Goal: Task Accomplishment & Management: Manage account settings

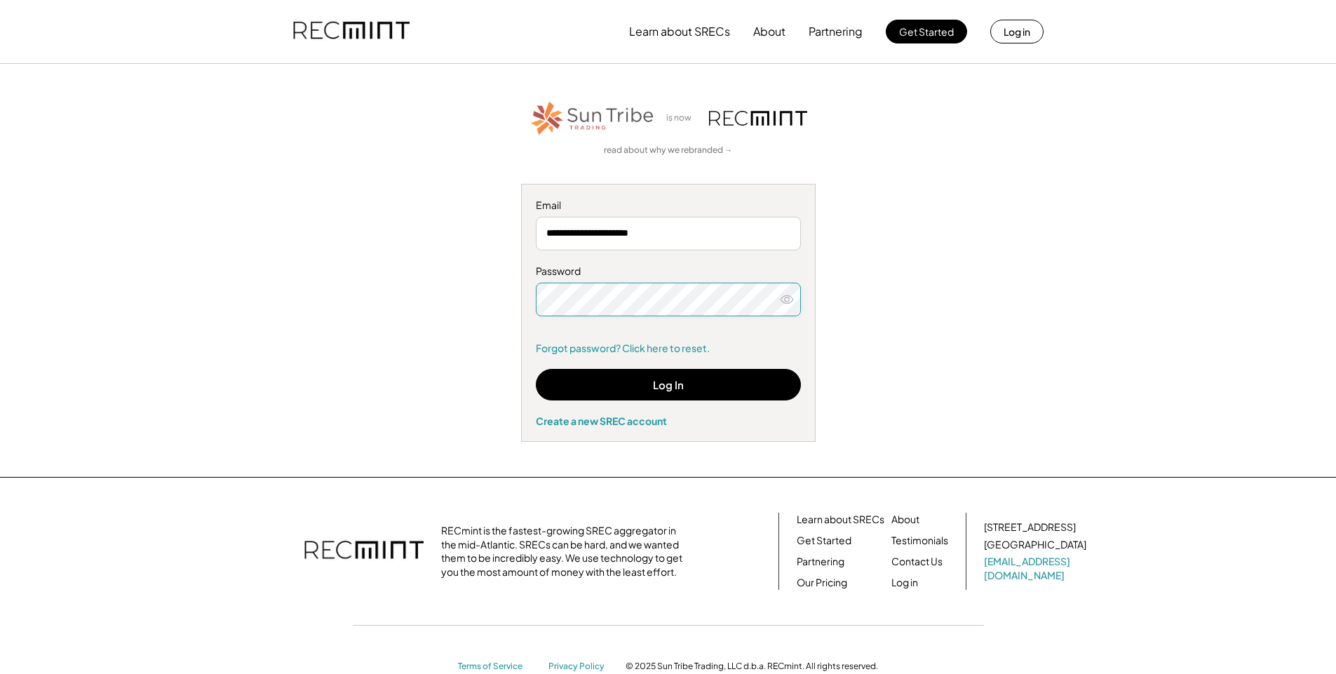
click at [433, 406] on div "**********" at bounding box center [668, 270] width 864 height 343
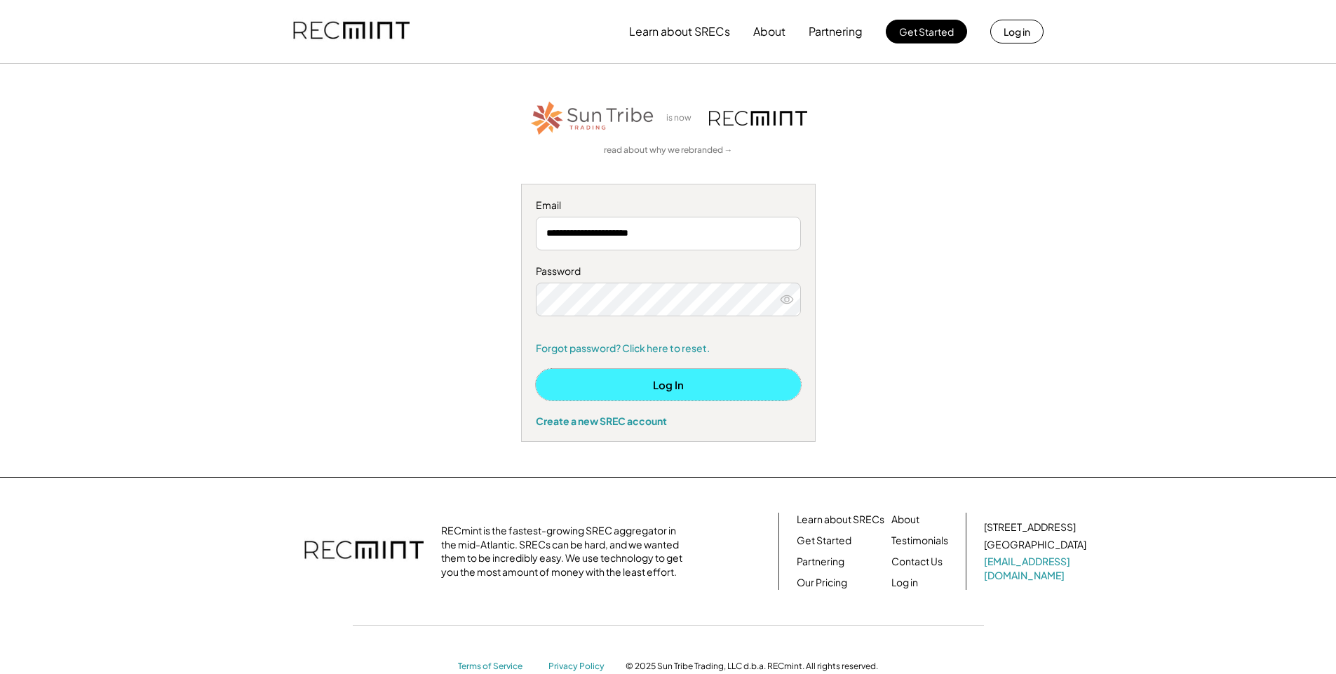
click at [632, 387] on button "Log In" at bounding box center [668, 385] width 265 height 32
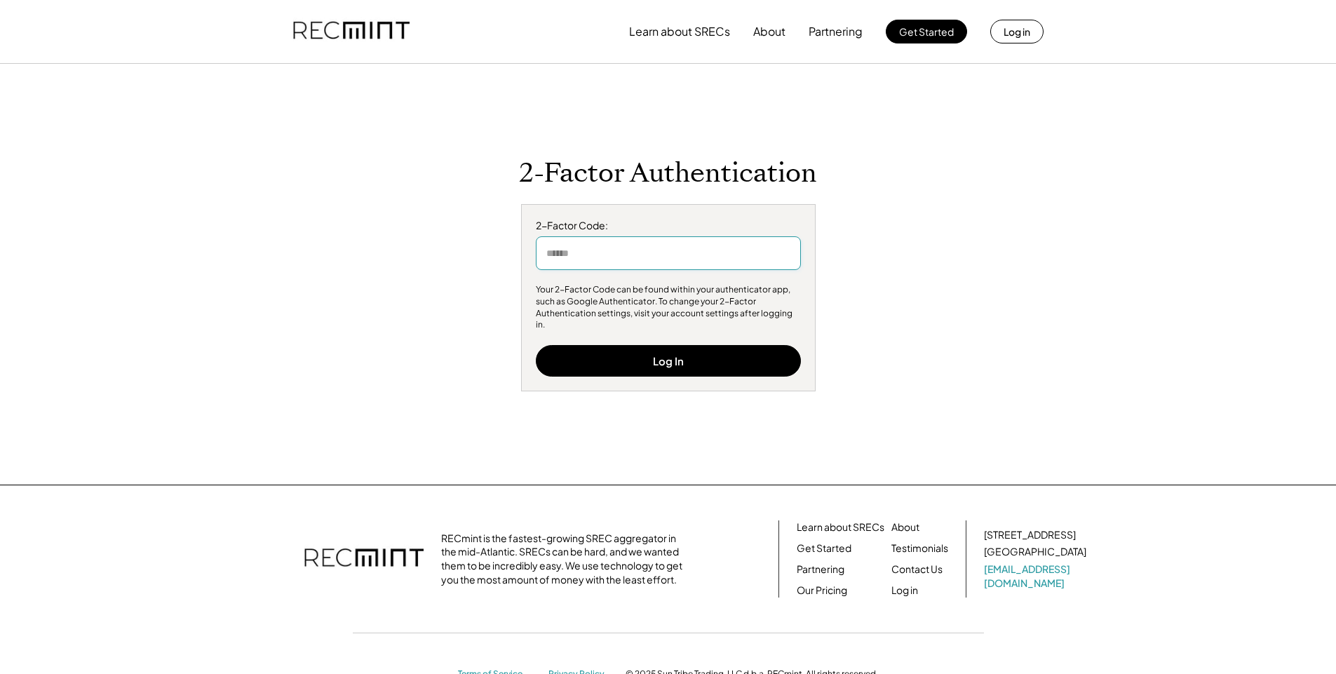
click at [667, 262] on input "input" at bounding box center [668, 253] width 265 height 34
click at [708, 269] on input "input" at bounding box center [668, 253] width 265 height 34
click at [592, 262] on input "input" at bounding box center [668, 253] width 265 height 34
type input "******"
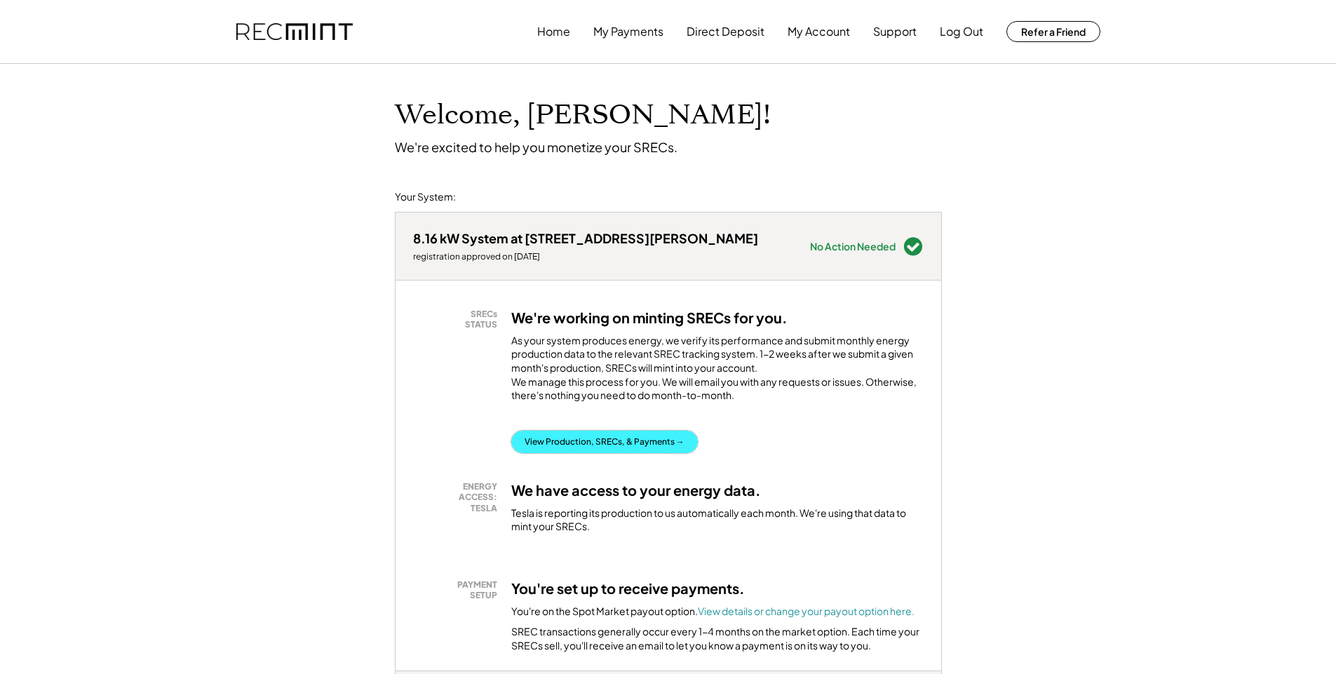
click at [590, 453] on button "View Production, SRECs, & Payments →" at bounding box center [604, 442] width 187 height 22
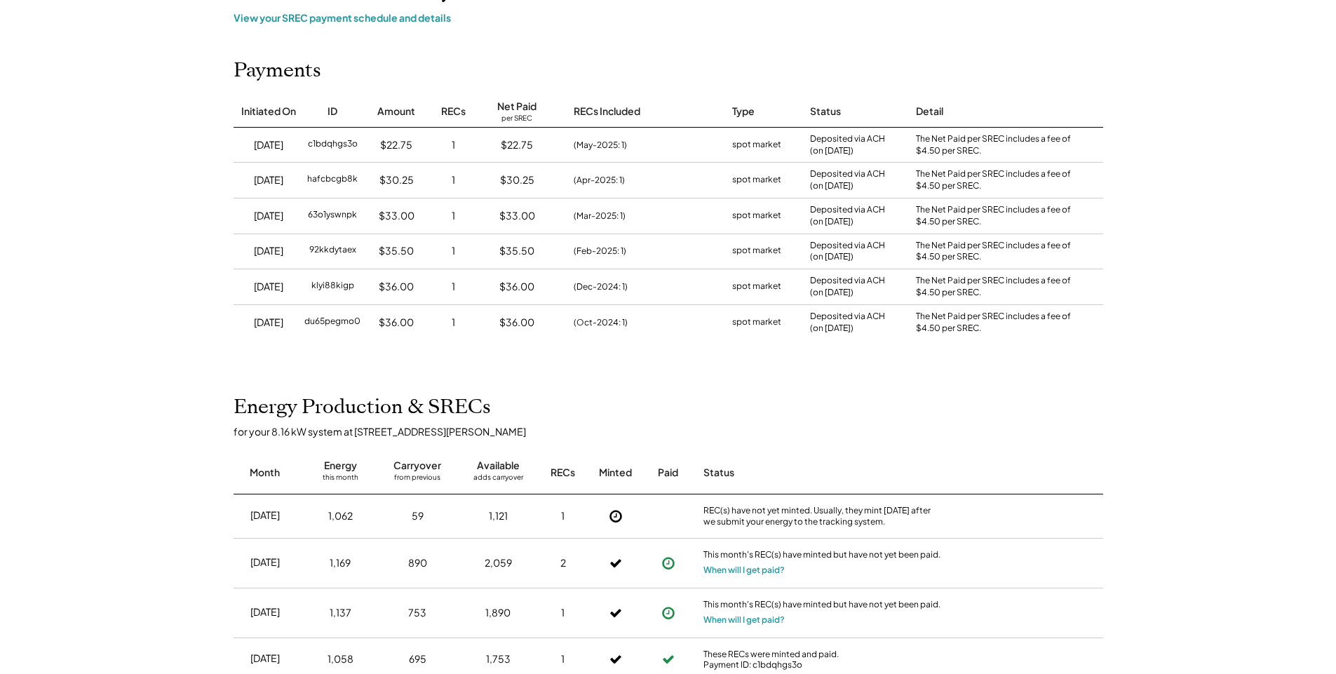
scroll to position [168, 0]
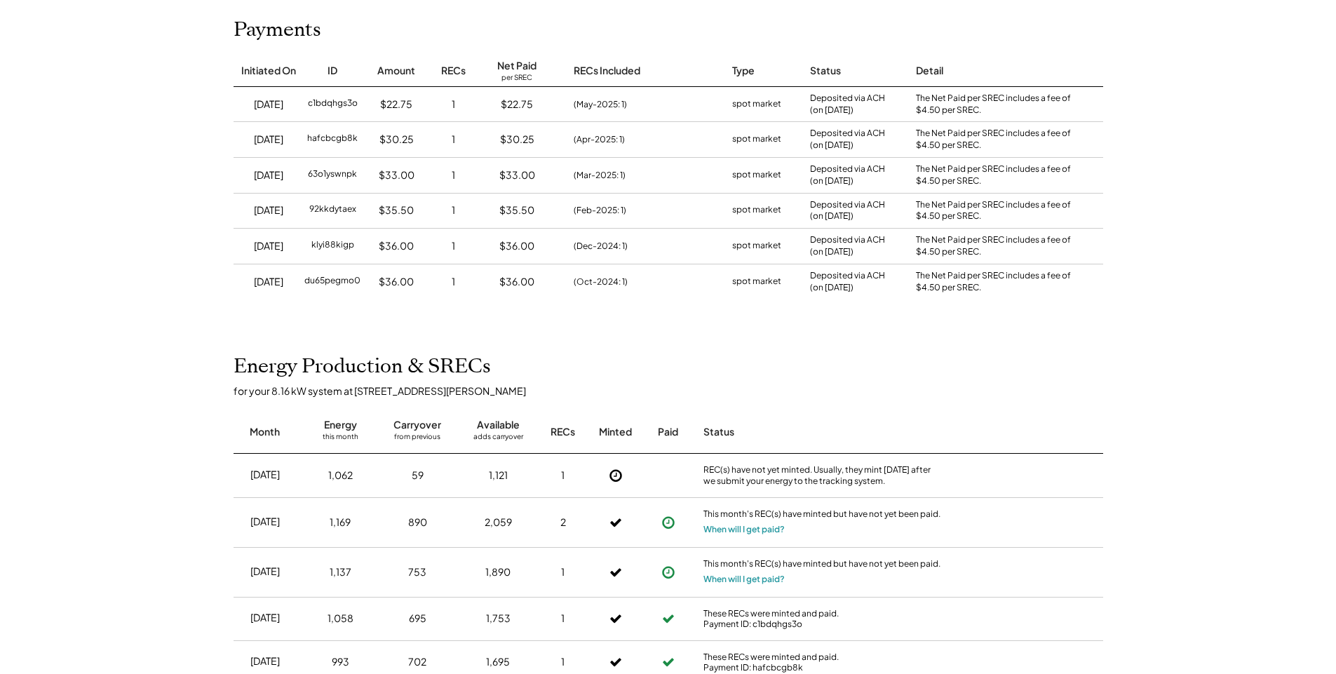
click at [667, 525] on icon at bounding box center [669, 523] width 14 height 14
click at [713, 579] on button "When will I get paid?" at bounding box center [744, 579] width 81 height 14
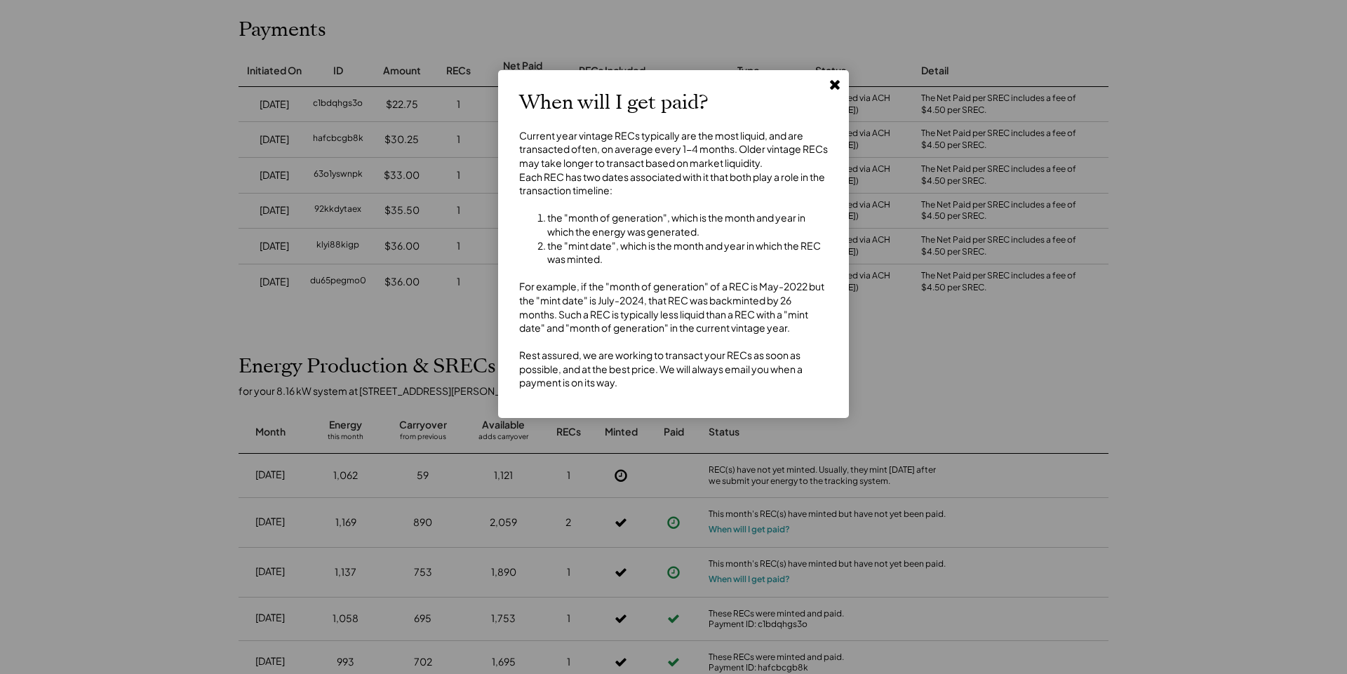
click at [833, 91] on icon at bounding box center [835, 84] width 14 height 14
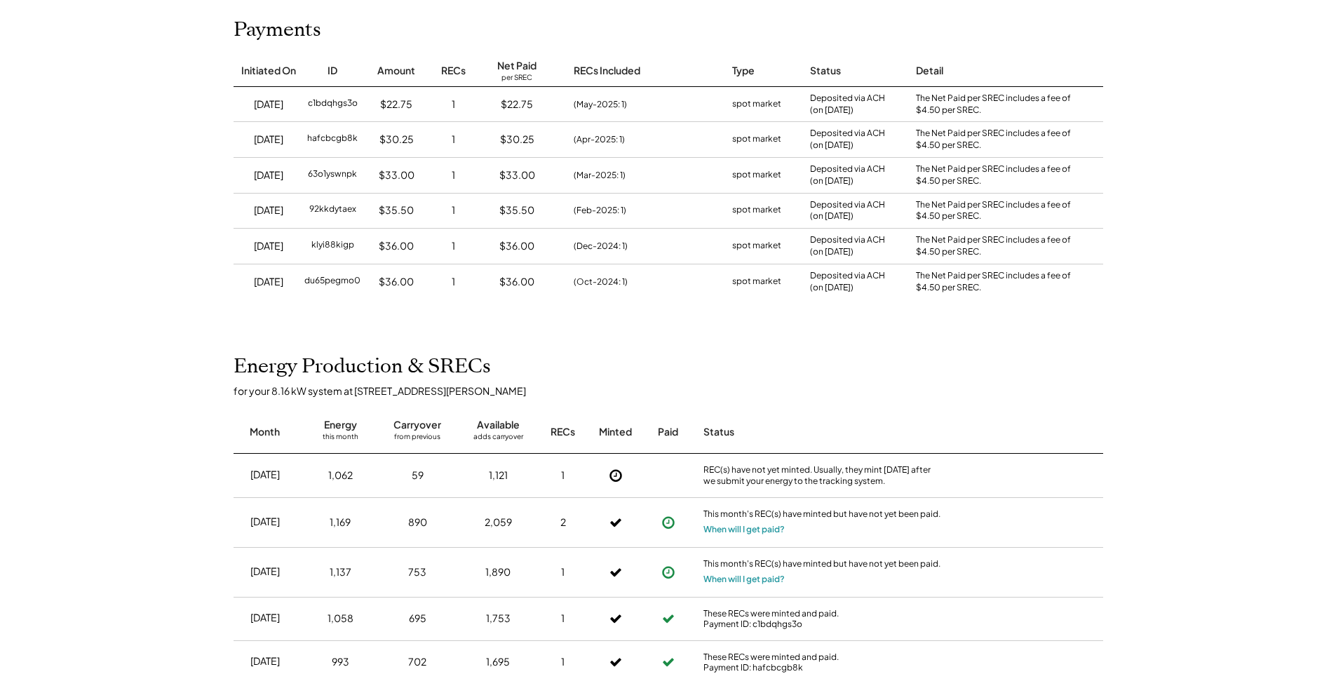
click at [602, 110] on div "(May-2025: 1)" at bounding box center [600, 104] width 53 height 13
click at [603, 110] on div "(May-2025: 1)" at bounding box center [600, 104] width 53 height 13
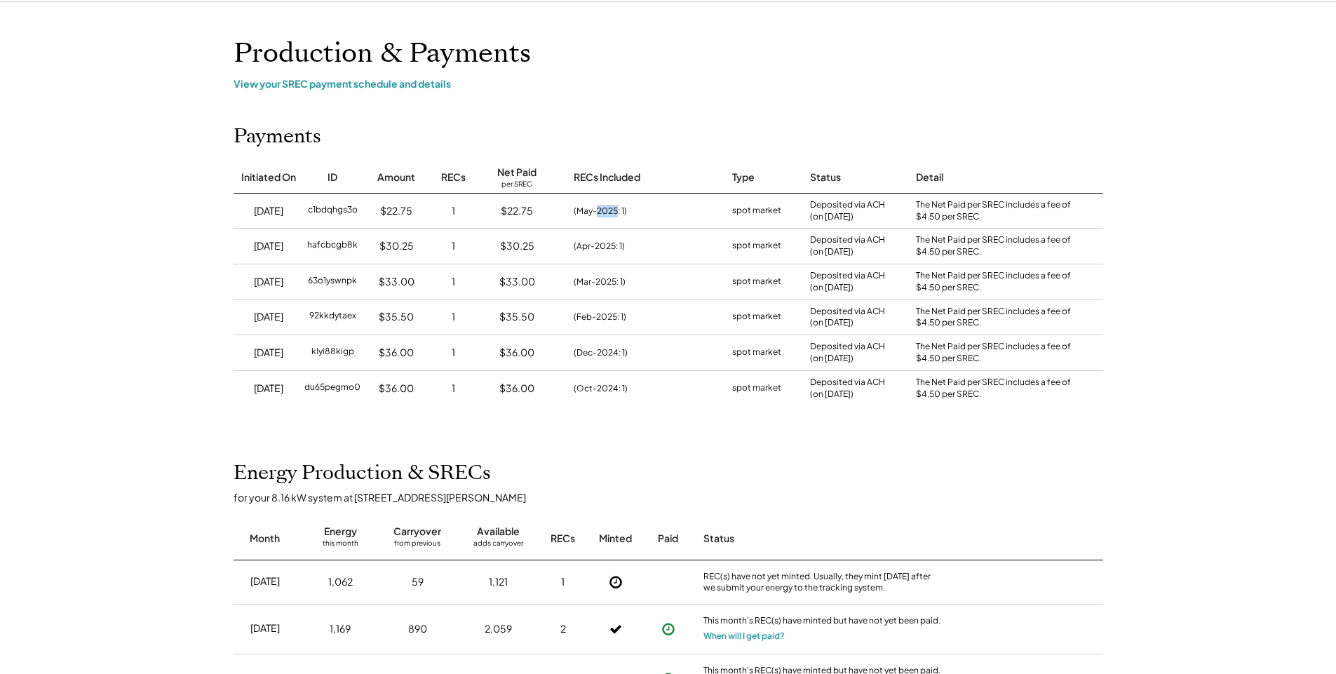
scroll to position [0, 0]
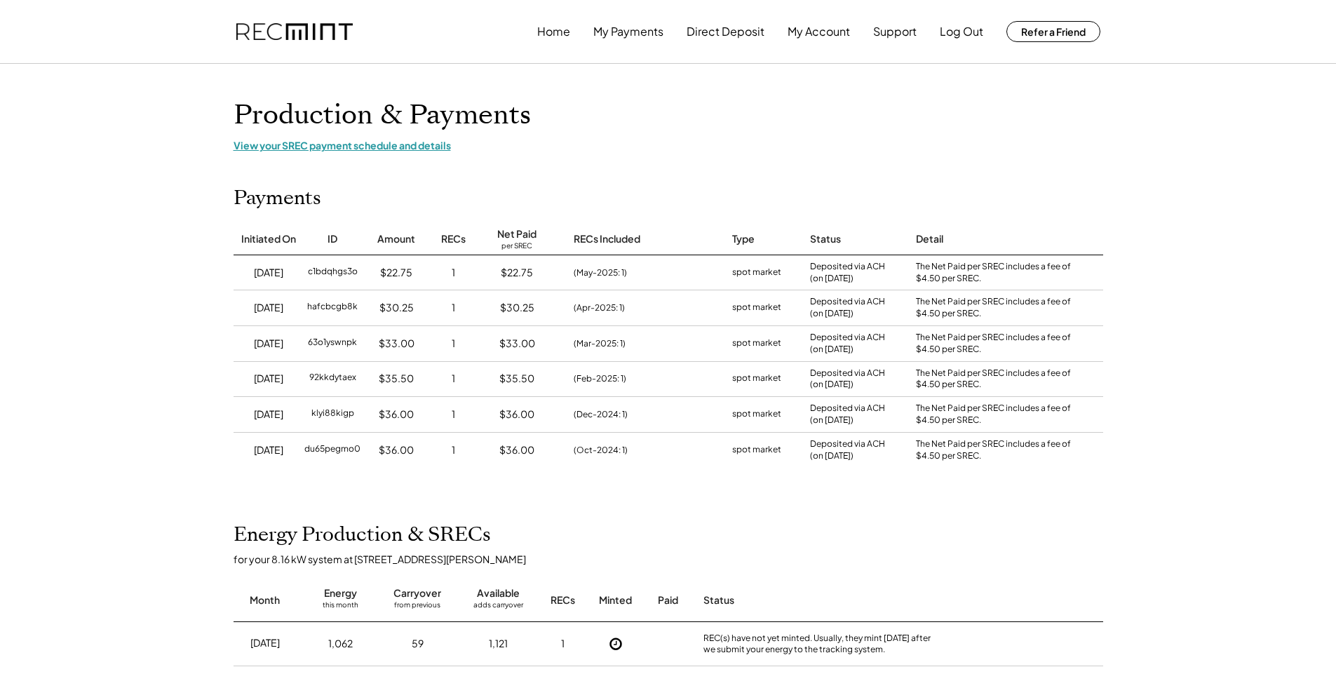
click at [359, 148] on div "View your SREC payment schedule and details" at bounding box center [669, 145] width 870 height 13
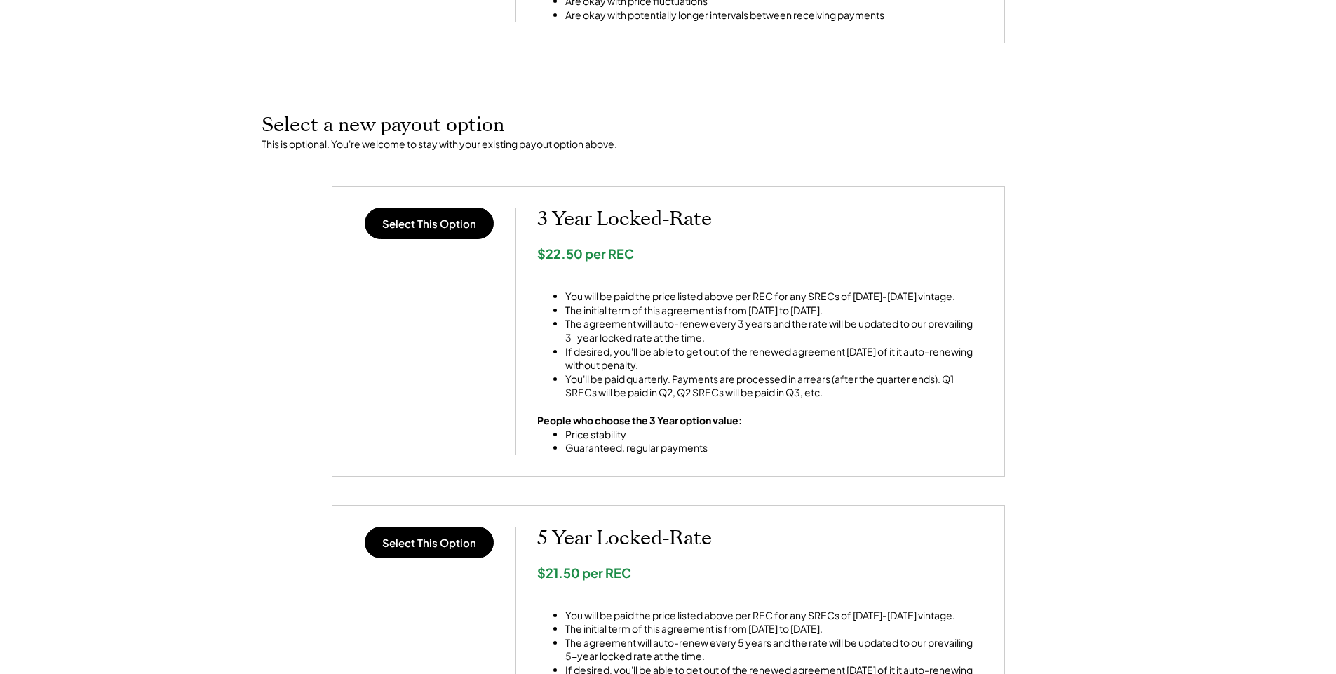
scroll to position [421, 0]
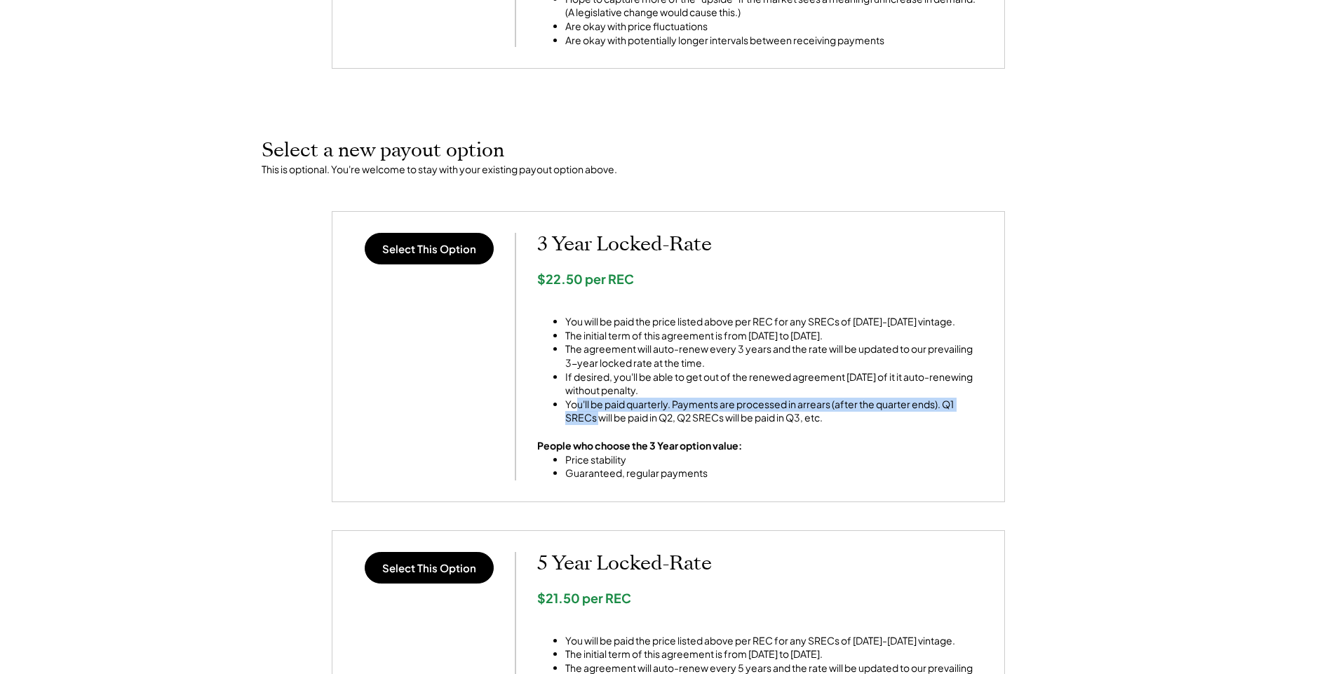
drag, startPoint x: 575, startPoint y: 408, endPoint x: 602, endPoint y: 409, distance: 27.4
click at [602, 420] on li "You'll be paid quarterly. Payments are processed in arrears (after the quarter …" at bounding box center [774, 411] width 418 height 27
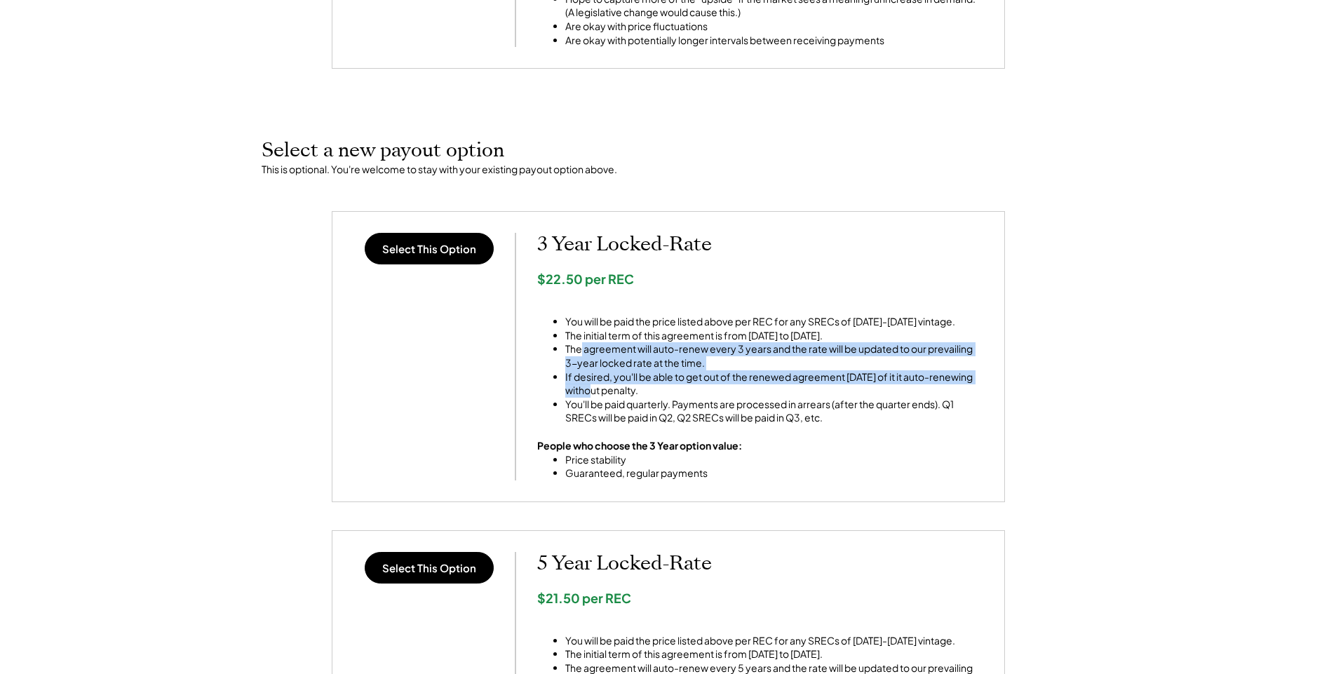
drag, startPoint x: 579, startPoint y: 351, endPoint x: 598, endPoint y: 384, distance: 38.4
click at [598, 384] on ul "You will be paid the price listed above per REC for any SRECs of [DATE]-[DATE] …" at bounding box center [760, 363] width 446 height 123
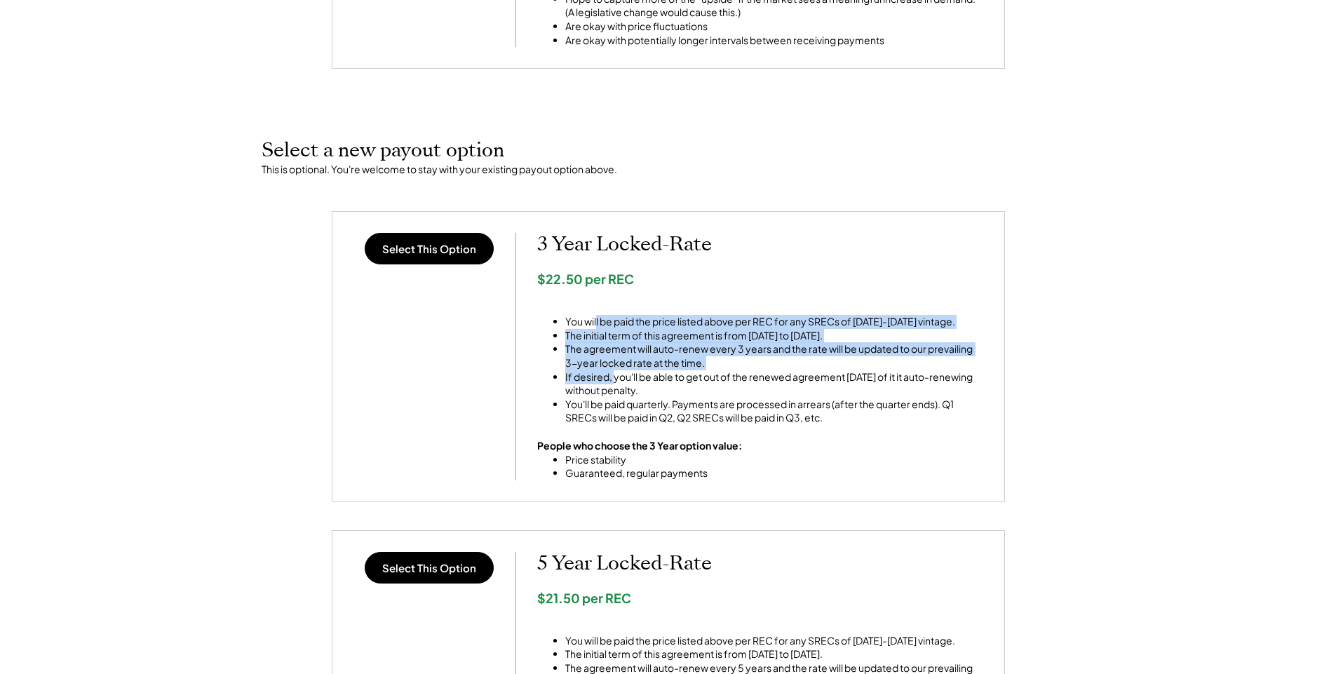
drag, startPoint x: 597, startPoint y: 321, endPoint x: 615, endPoint y: 377, distance: 58.3
click at [615, 377] on ul "You will be paid the price listed above per REC for any SRECs of [DATE]-[DATE] …" at bounding box center [760, 363] width 446 height 123
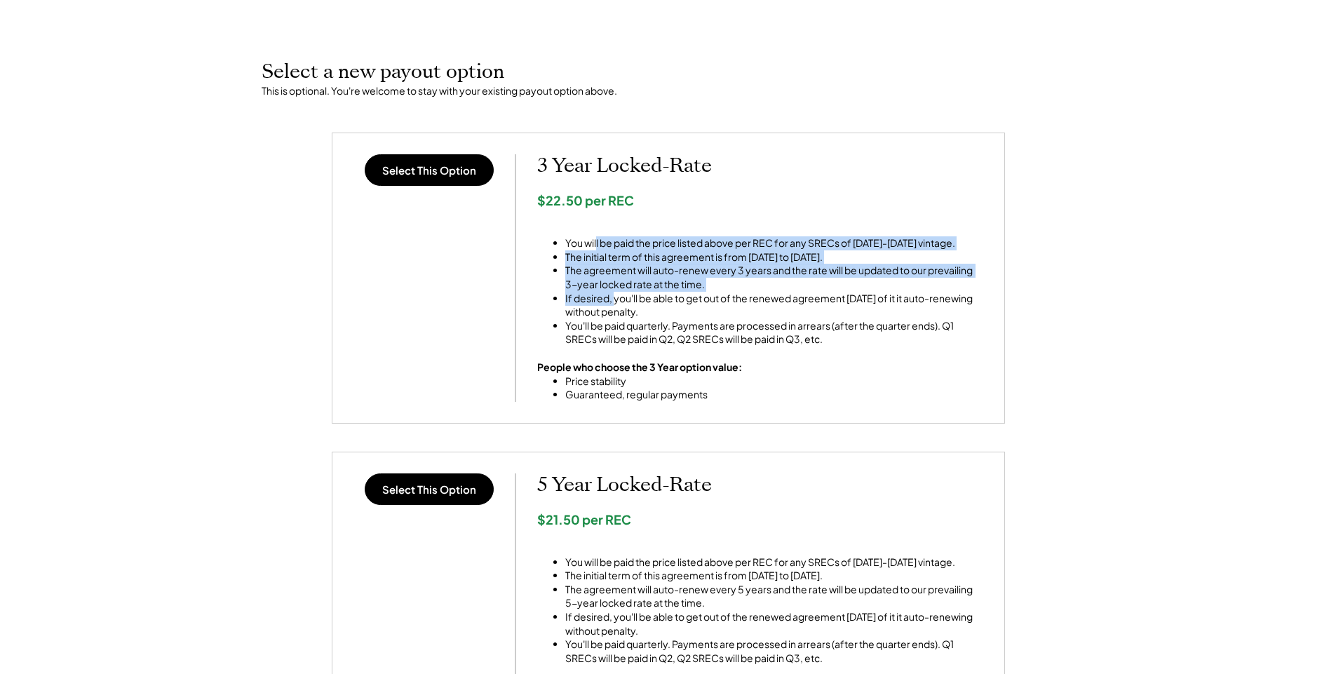
scroll to position [470, 0]
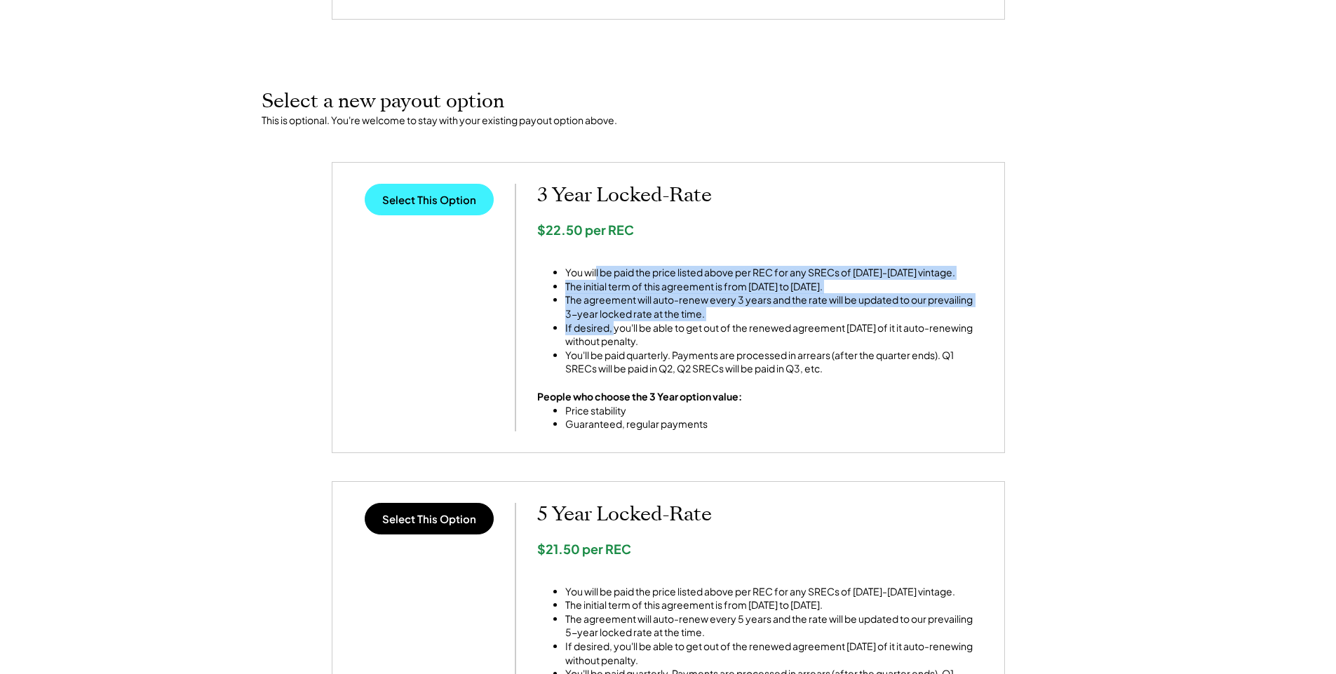
click at [413, 201] on button "Select This Option" at bounding box center [429, 200] width 129 height 32
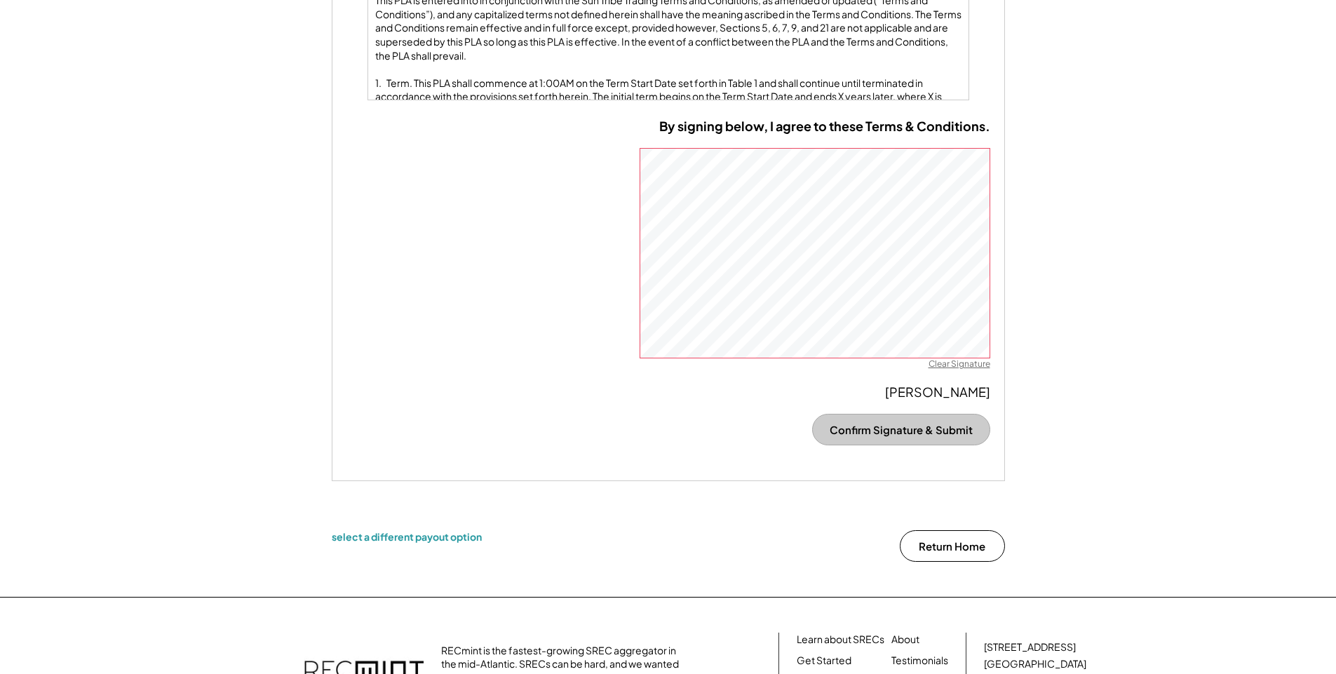
scroll to position [975, 0]
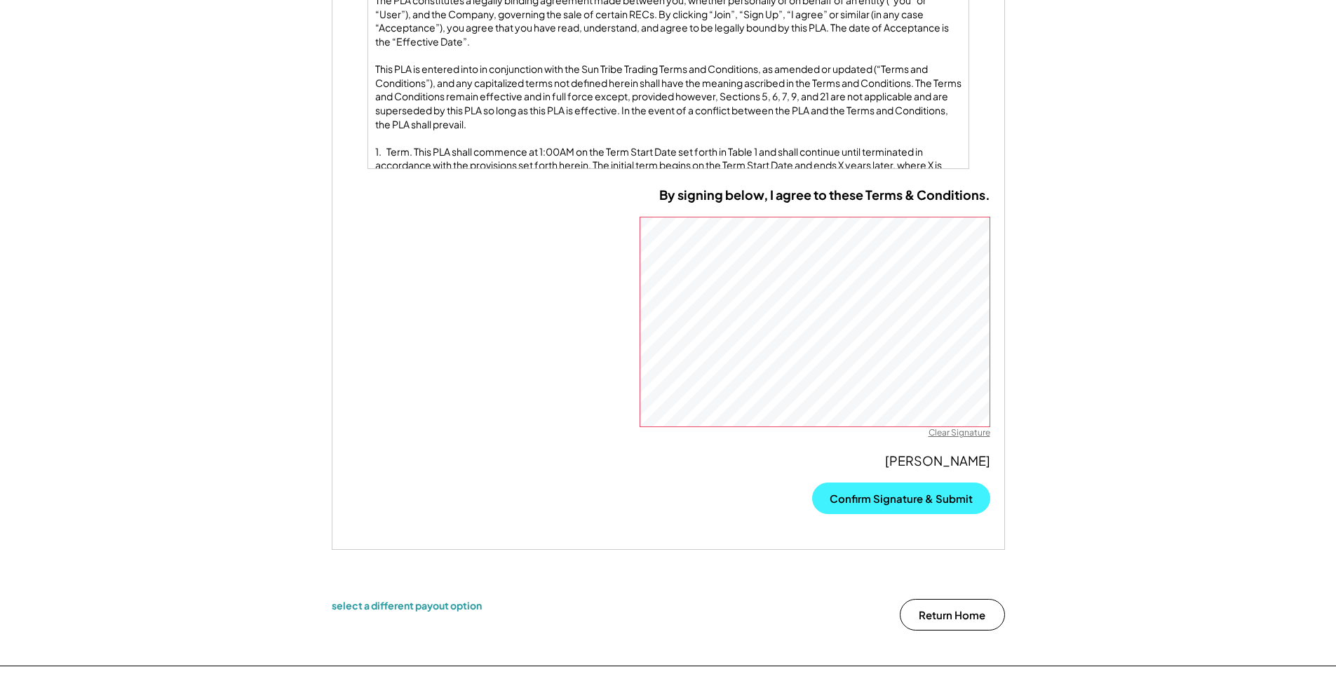
click at [900, 497] on button "Confirm Signature & Submit" at bounding box center [901, 499] width 178 height 32
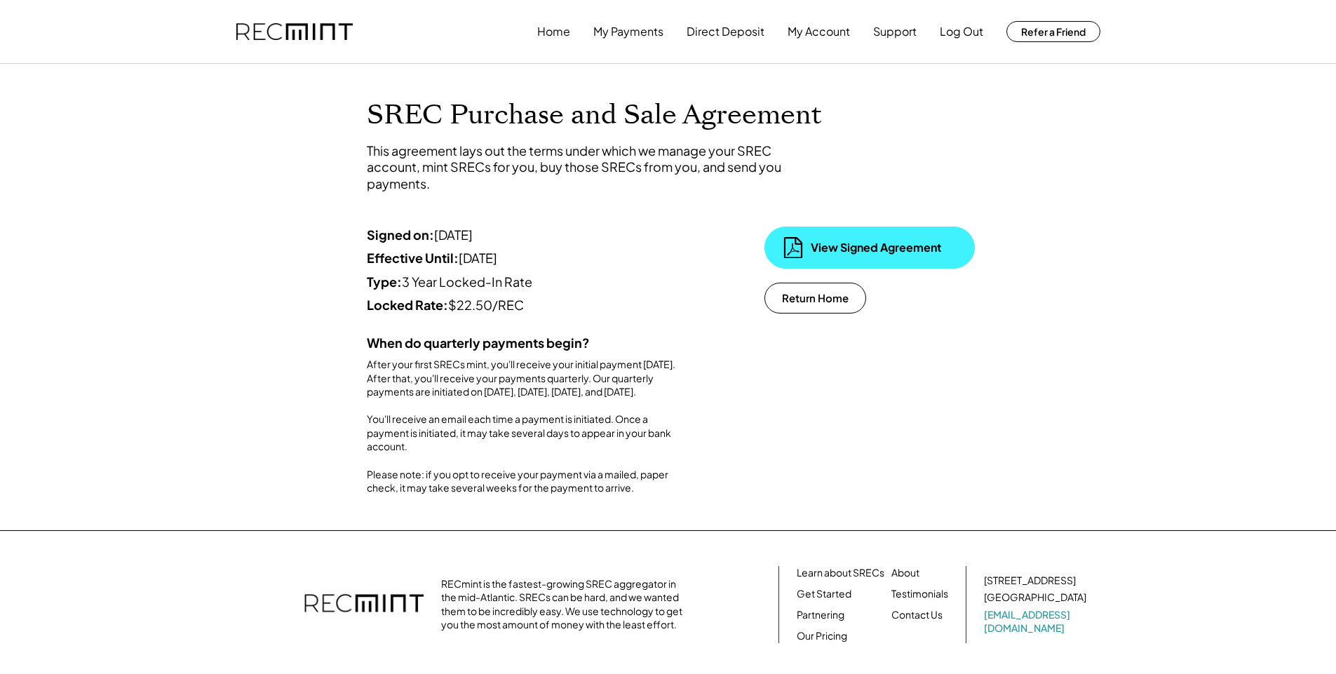
click at [845, 253] on div "View Signed Agreement" at bounding box center [881, 247] width 140 height 15
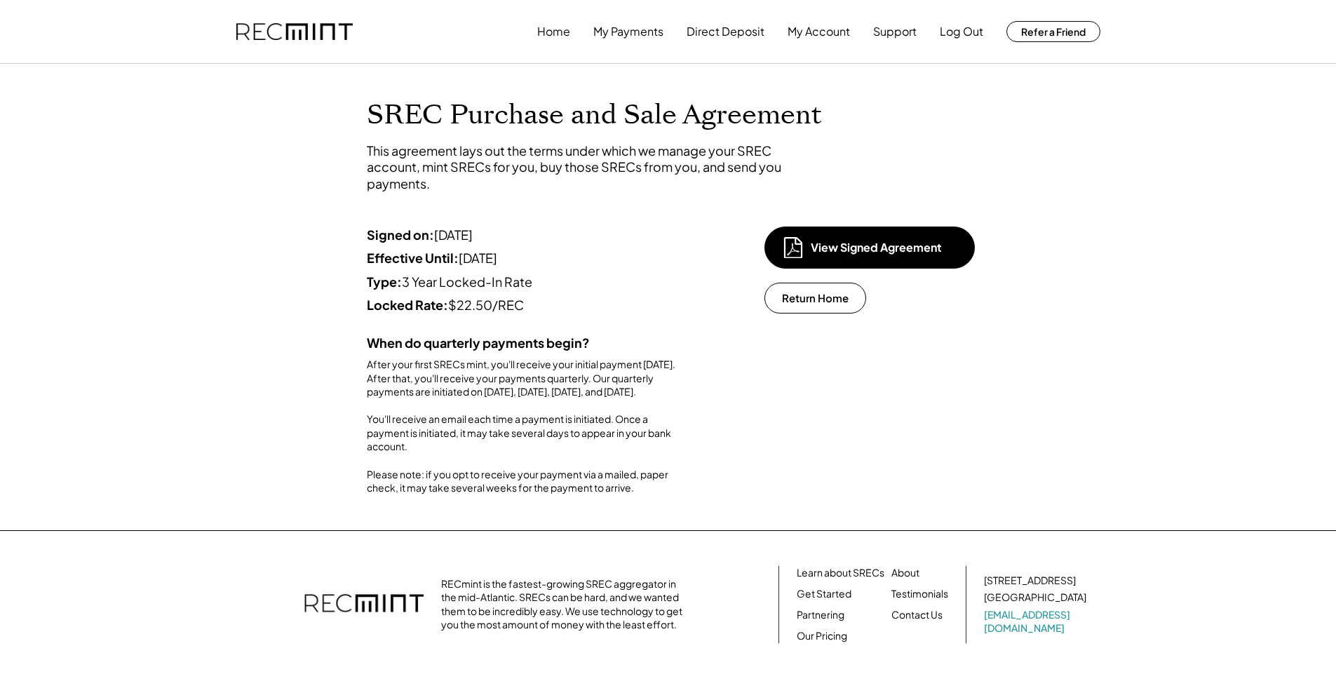
drag, startPoint x: 489, startPoint y: 419, endPoint x: 474, endPoint y: 431, distance: 19.5
click at [474, 431] on div "After your first SRECs mint, you'll receive your initial payment [DATE]. After …" at bounding box center [525, 427] width 316 height 138
click at [486, 416] on div "After your first SRECs mint, you'll receive your initial payment [DATE]. After …" at bounding box center [525, 427] width 316 height 138
drag, startPoint x: 487, startPoint y: 417, endPoint x: 487, endPoint y: 429, distance: 11.9
click at [487, 429] on div "After your first SRECs mint, you'll receive your initial payment [DATE]. After …" at bounding box center [525, 427] width 316 height 138
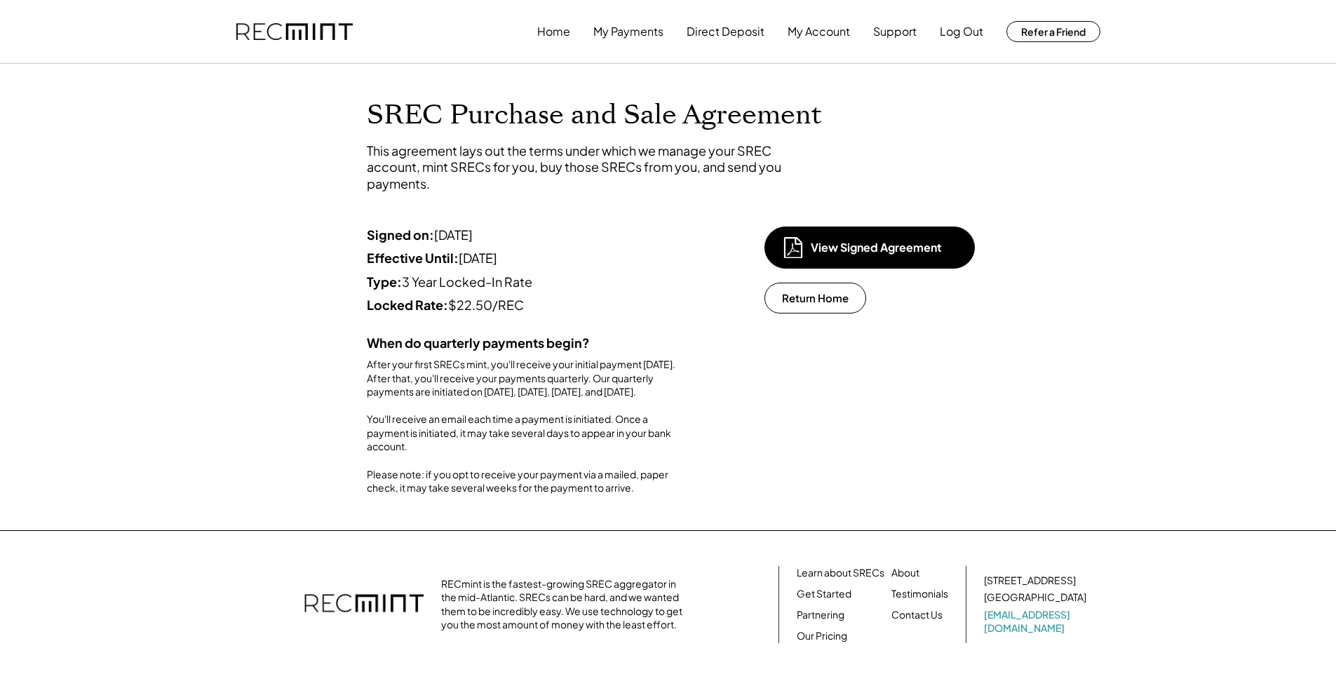
copy div "[DATE], [DATE], [DATE], and [DATE]."
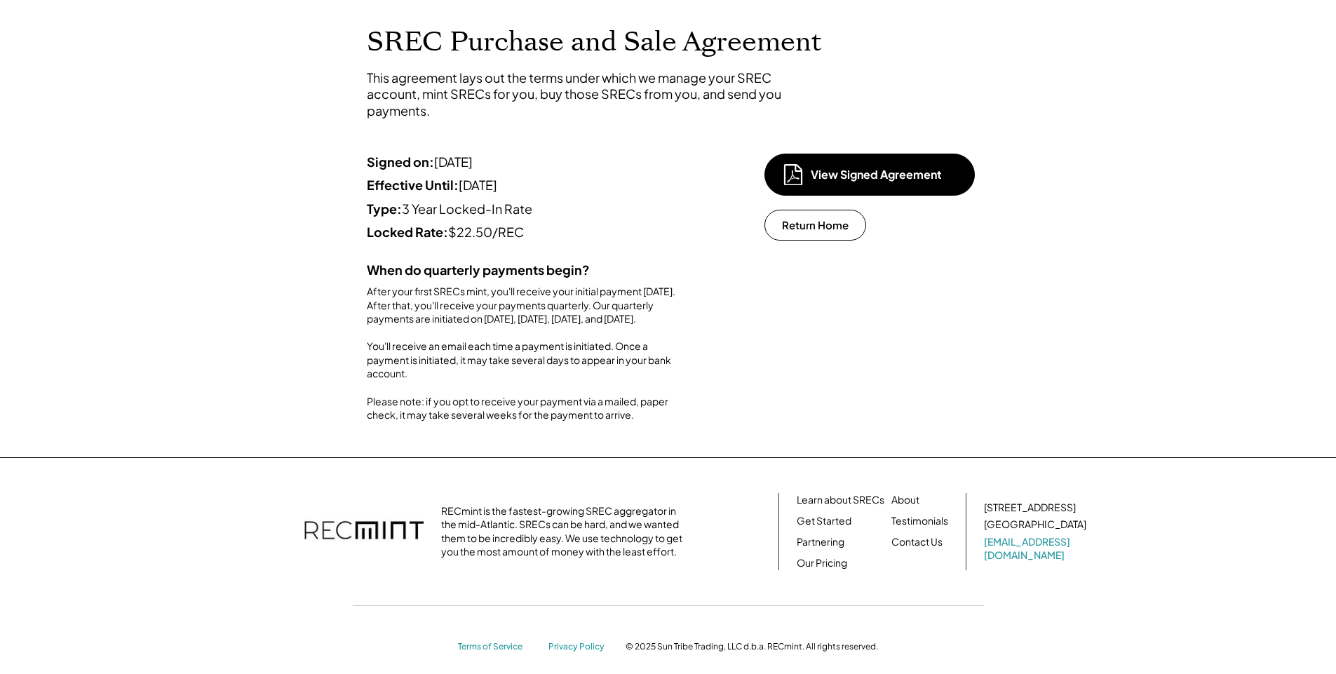
scroll to position [43, 0]
